Goal: Task Accomplishment & Management: Use online tool/utility

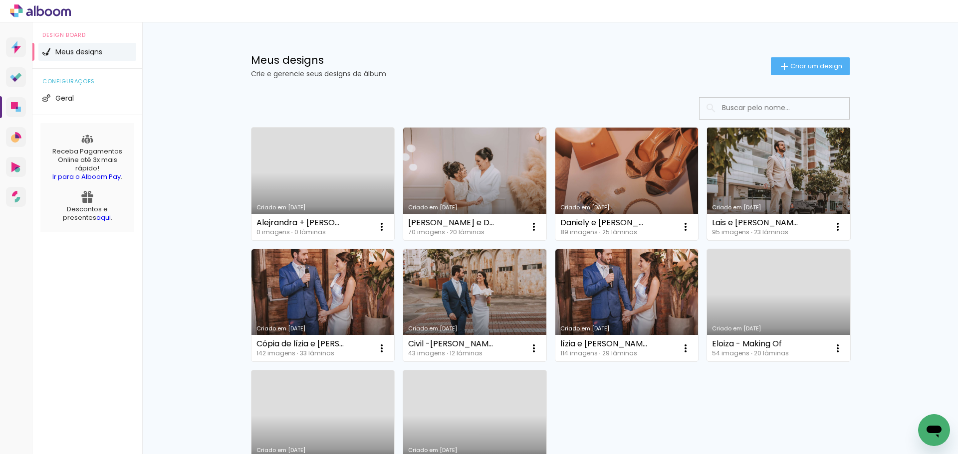
click at [810, 167] on link "Criado em [DATE]" at bounding box center [778, 184] width 143 height 113
